Goal: Information Seeking & Learning: Learn about a topic

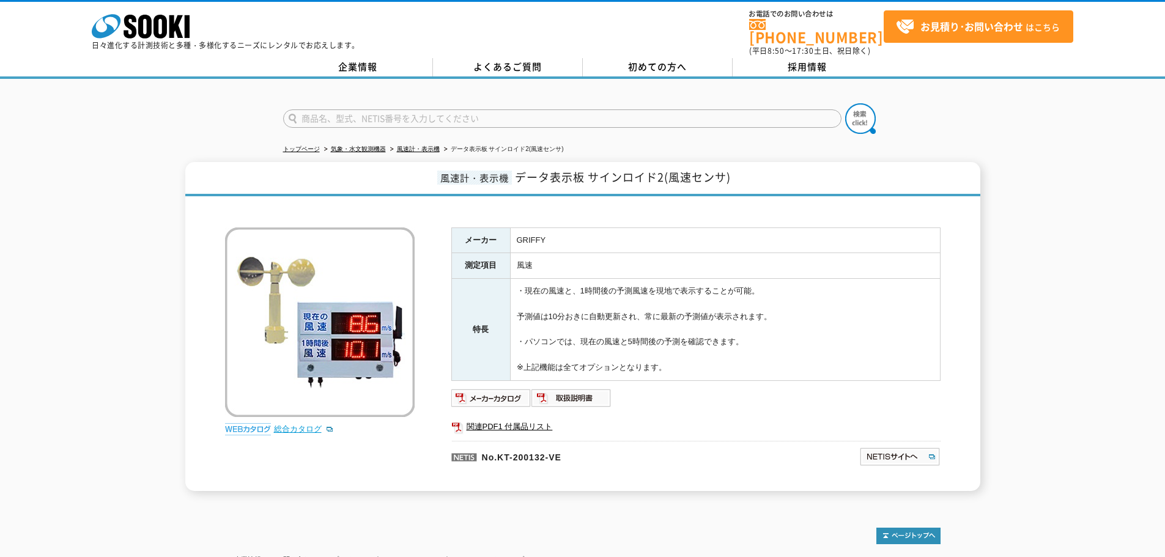
click at [318, 426] on link "総合カタログ" at bounding box center [304, 428] width 60 height 9
click at [436, 109] on input "text" at bounding box center [562, 118] width 558 height 18
type input "コルト"
click at [845, 103] on button at bounding box center [860, 118] width 31 height 31
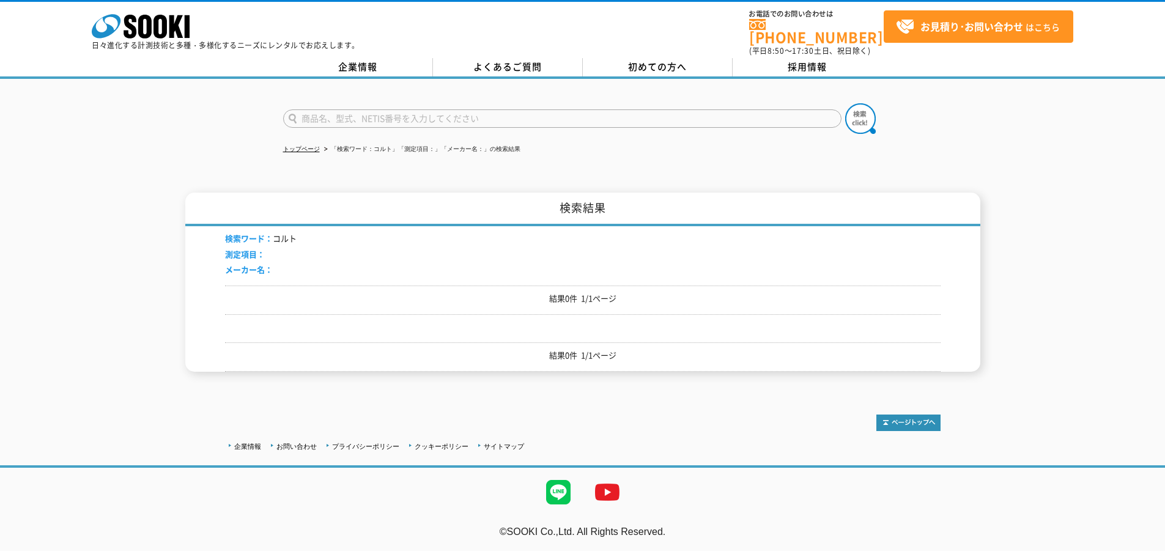
drag, startPoint x: 426, startPoint y: 111, endPoint x: 230, endPoint y: 113, distance: 195.7
click at [234, 113] on div at bounding box center [582, 108] width 1165 height 59
type input "COLT"
click at [845, 103] on button at bounding box center [860, 118] width 31 height 31
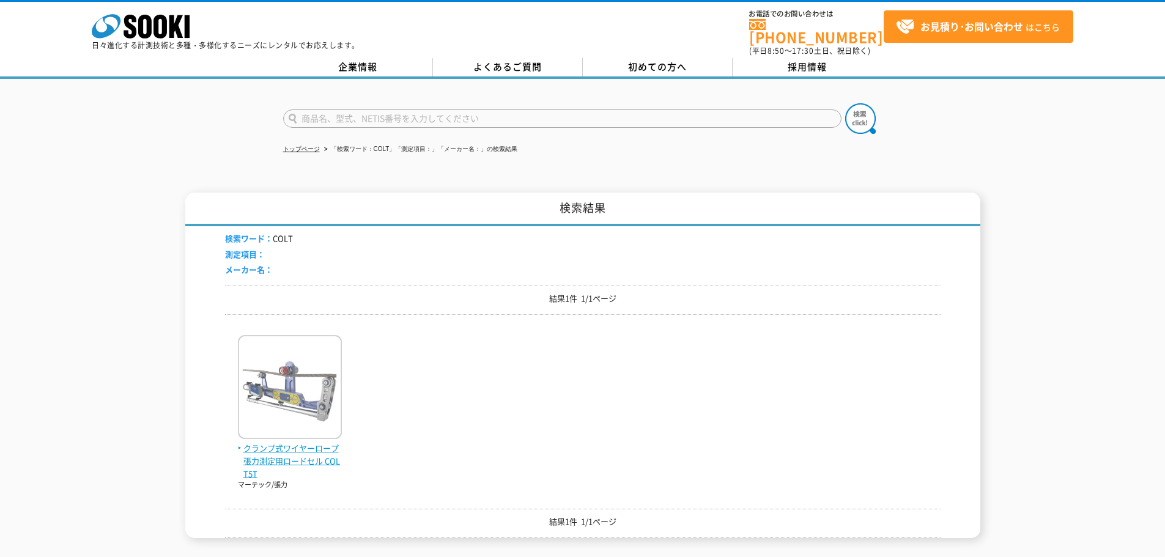
click at [290, 363] on img at bounding box center [290, 388] width 104 height 107
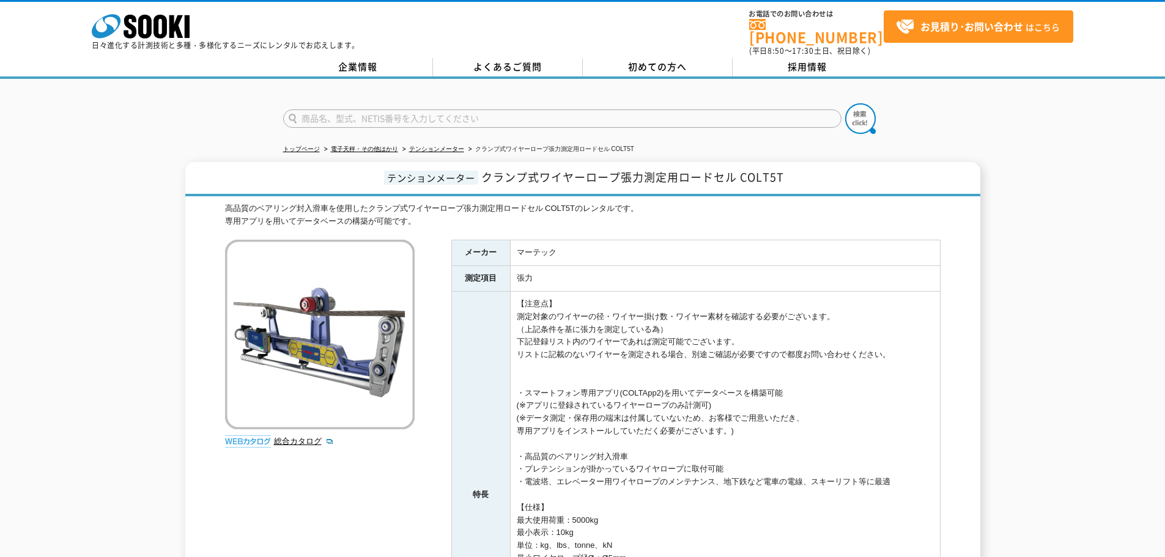
click at [1054, 352] on div "テンションメーター クランプ式ワイヤーロープ張力測定用ロードセル COLT5T 高品質のベアリング封入滑車を使用したクランプ式ワイヤーロープ張力測定用ロードセ…" at bounding box center [582, 485] width 1165 height 647
click at [403, 109] on input "text" at bounding box center [562, 118] width 558 height 18
type input "GL422"
click at [1039, 352] on div "テンションメーター クランプ式ワイヤーロープ張力測定用ロードセル COLT5T 高品質のベアリング封入滑車を使用したクランプ式ワイヤーロープ張力測定用ロードセ…" at bounding box center [582, 485] width 1165 height 647
click at [866, 106] on img at bounding box center [860, 118] width 31 height 31
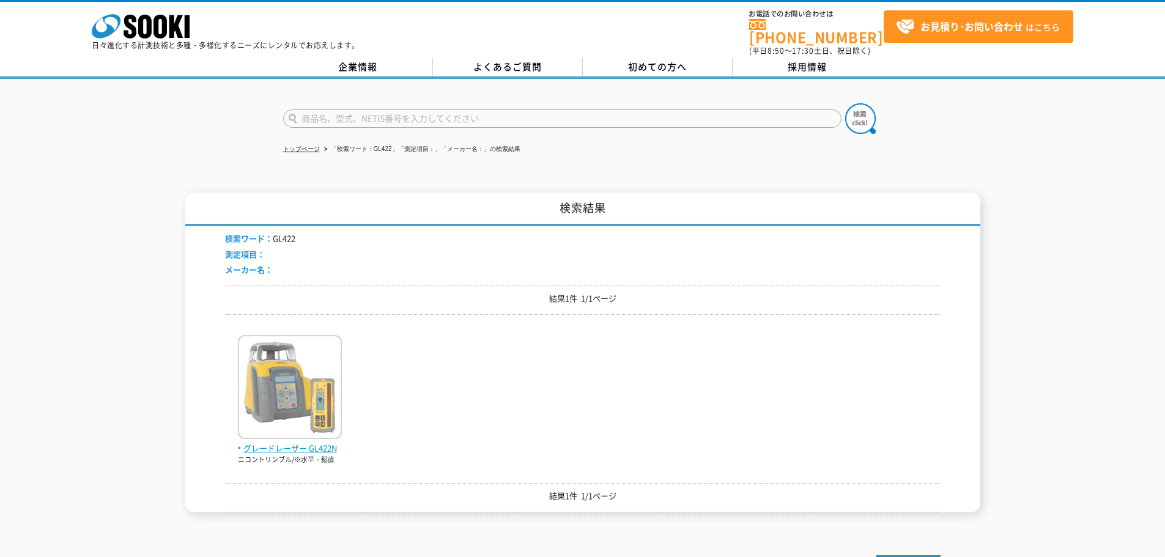
click at [321, 383] on img at bounding box center [290, 388] width 104 height 107
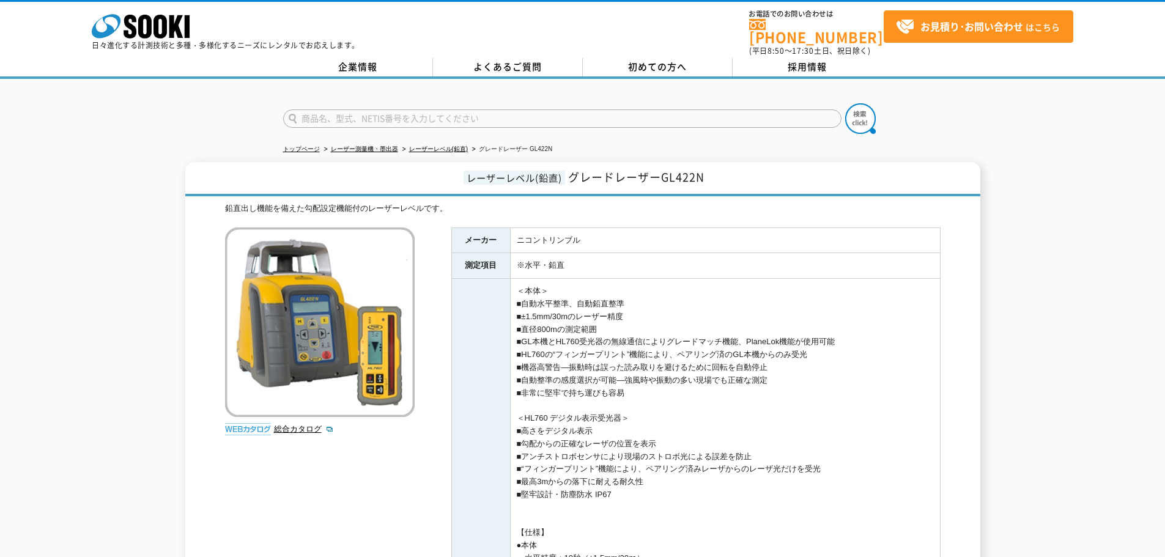
click at [405, 202] on div "鉛直出し機能を備えた勾配設定機能付のレーザーレベルです。" at bounding box center [582, 208] width 715 height 13
click at [391, 204] on div "鉛直出し機能を備えた勾配設定機能付のレーザーレベルです。" at bounding box center [582, 208] width 715 height 13
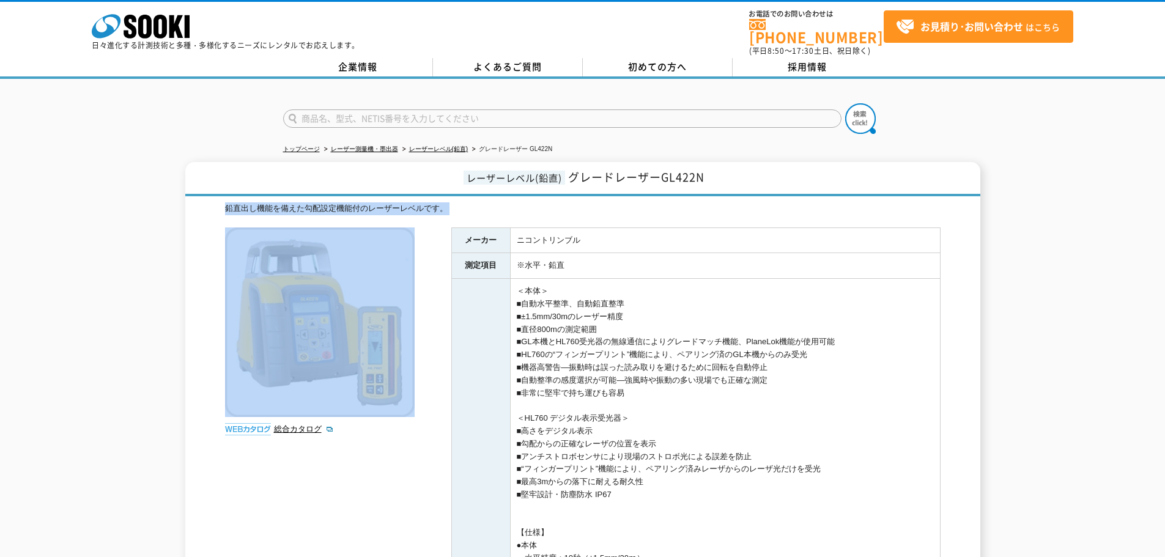
click at [391, 204] on div "鉛直出し機能を備えた勾配設定機能付のレーザーレベルです。" at bounding box center [582, 208] width 715 height 13
